Goal: Find specific page/section: Find specific page/section

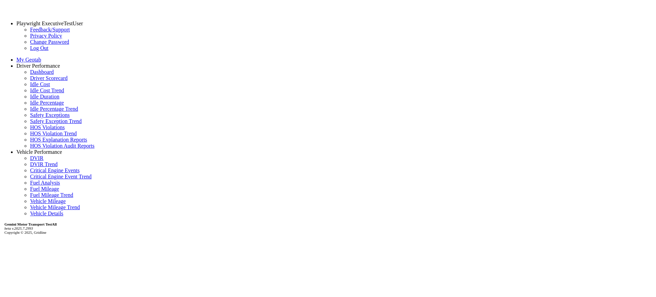
click at [46, 81] on link "Driver Scorecard" at bounding box center [49, 78] width 38 height 6
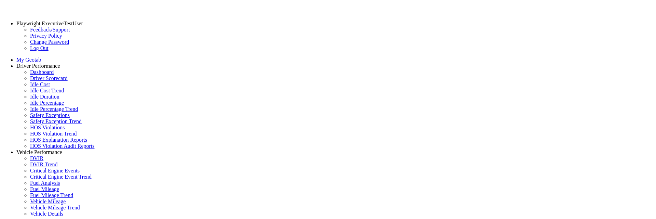
click at [60, 63] on link "Driver Performance" at bounding box center [38, 66] width 44 height 6
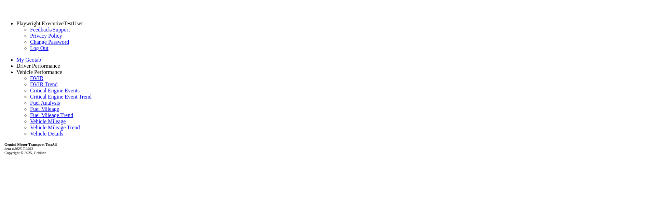
click at [69, 24] on link "Playwright ExecutiveTestUser" at bounding box center [49, 24] width 67 height 6
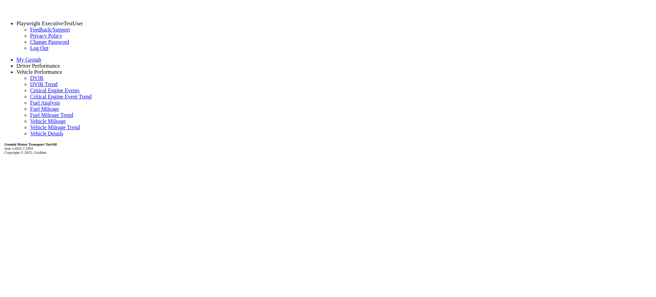
drag, startPoint x: 135, startPoint y: 132, endPoint x: 71, endPoint y: 73, distance: 86.6
click at [32, 21] on link "Playwright ExecutiveTestUser" at bounding box center [49, 24] width 67 height 6
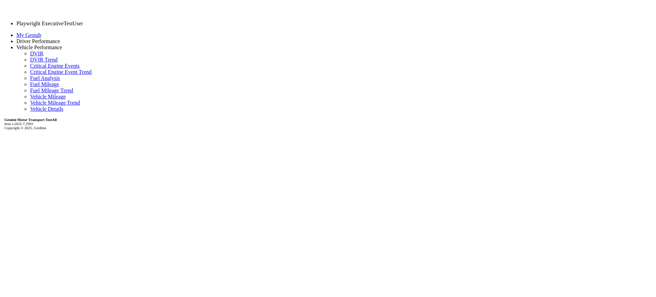
click at [46, 44] on link "Driver Performance" at bounding box center [38, 41] width 44 height 6
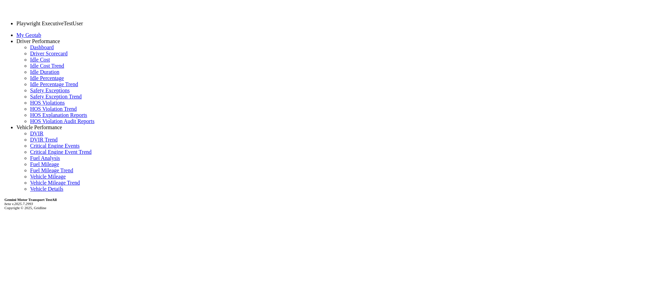
click at [50, 44] on link "Driver Performance" at bounding box center [38, 41] width 44 height 6
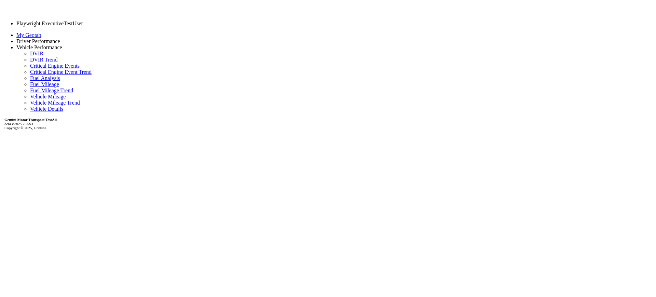
click at [55, 26] on link "Playwright ExecutiveTestUser" at bounding box center [49, 24] width 67 height 6
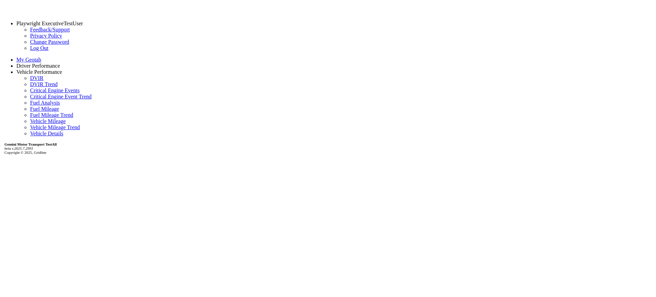
click at [35, 69] on link "Driver Performance" at bounding box center [38, 66] width 44 height 6
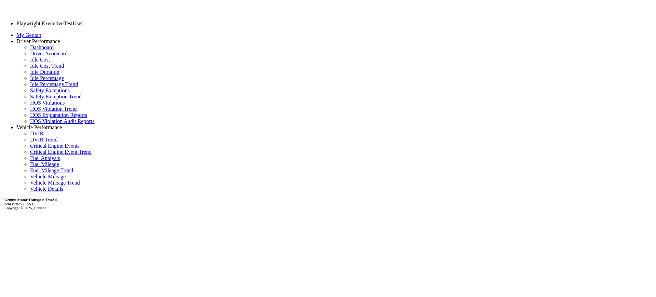
drag, startPoint x: 192, startPoint y: 185, endPoint x: 173, endPoint y: 147, distance: 43.3
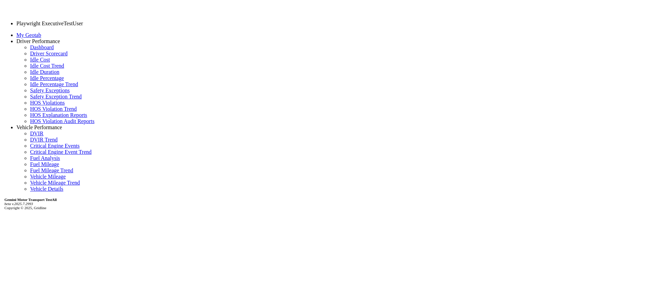
click at [31, 50] on link "Dashboard" at bounding box center [42, 47] width 24 height 6
